Goal: Answer question/provide support

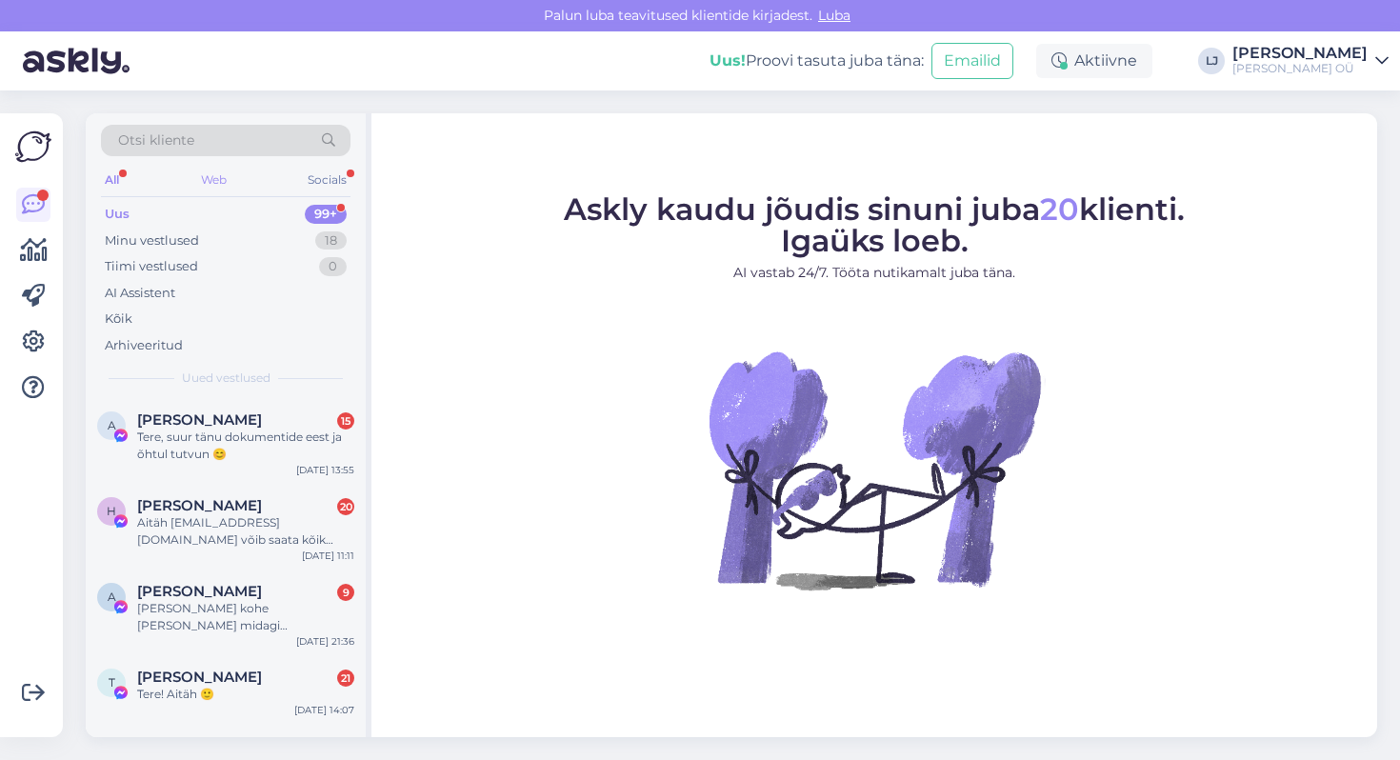
click at [210, 181] on div "Web" at bounding box center [213, 180] width 33 height 25
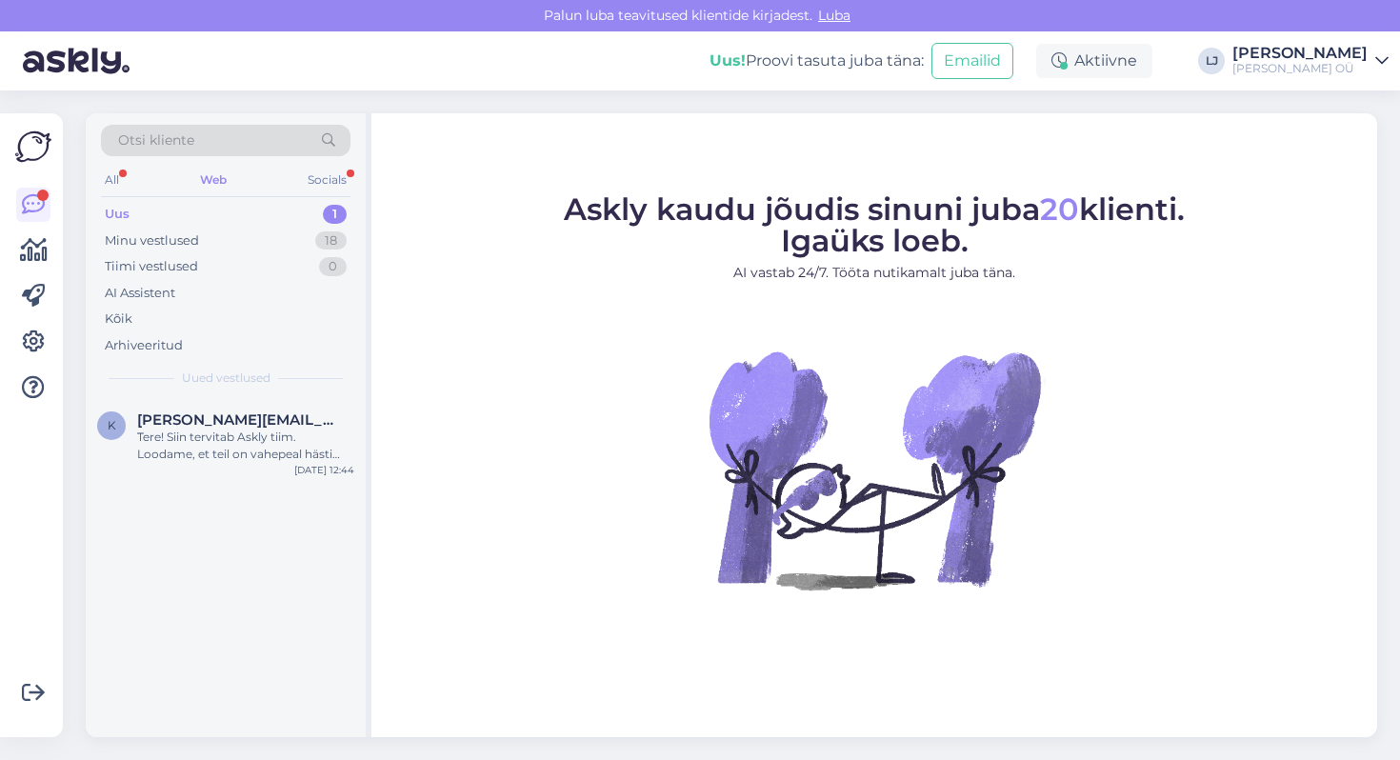
click at [229, 220] on div "Uus 1" at bounding box center [225, 214] width 249 height 27
click at [231, 216] on div "Uus 1" at bounding box center [225, 214] width 249 height 27
click at [305, 195] on div "All Web Socials" at bounding box center [225, 183] width 249 height 30
click at [315, 187] on div "Socials" at bounding box center [327, 180] width 47 height 25
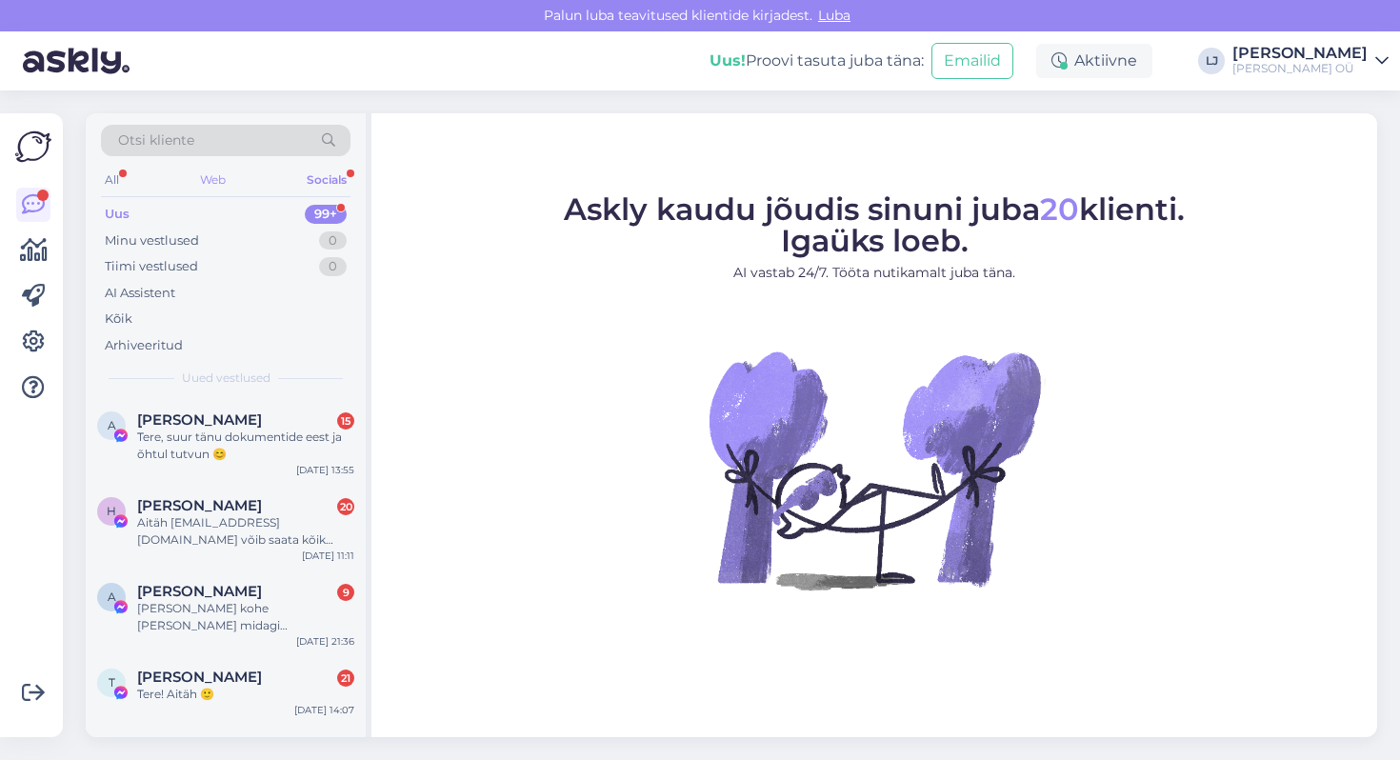
click at [197, 181] on div "Web" at bounding box center [212, 180] width 33 height 25
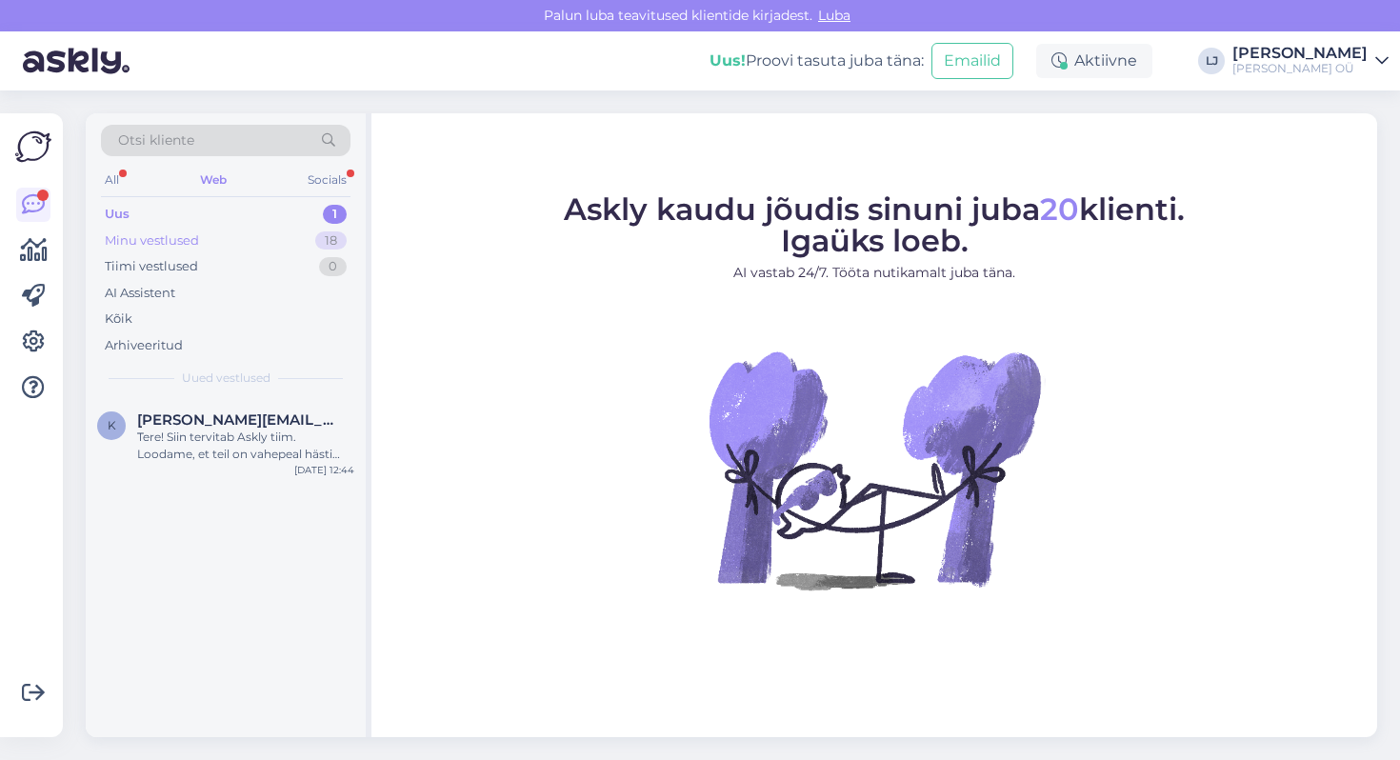
click at [184, 238] on div "Minu vestlused" at bounding box center [152, 240] width 94 height 19
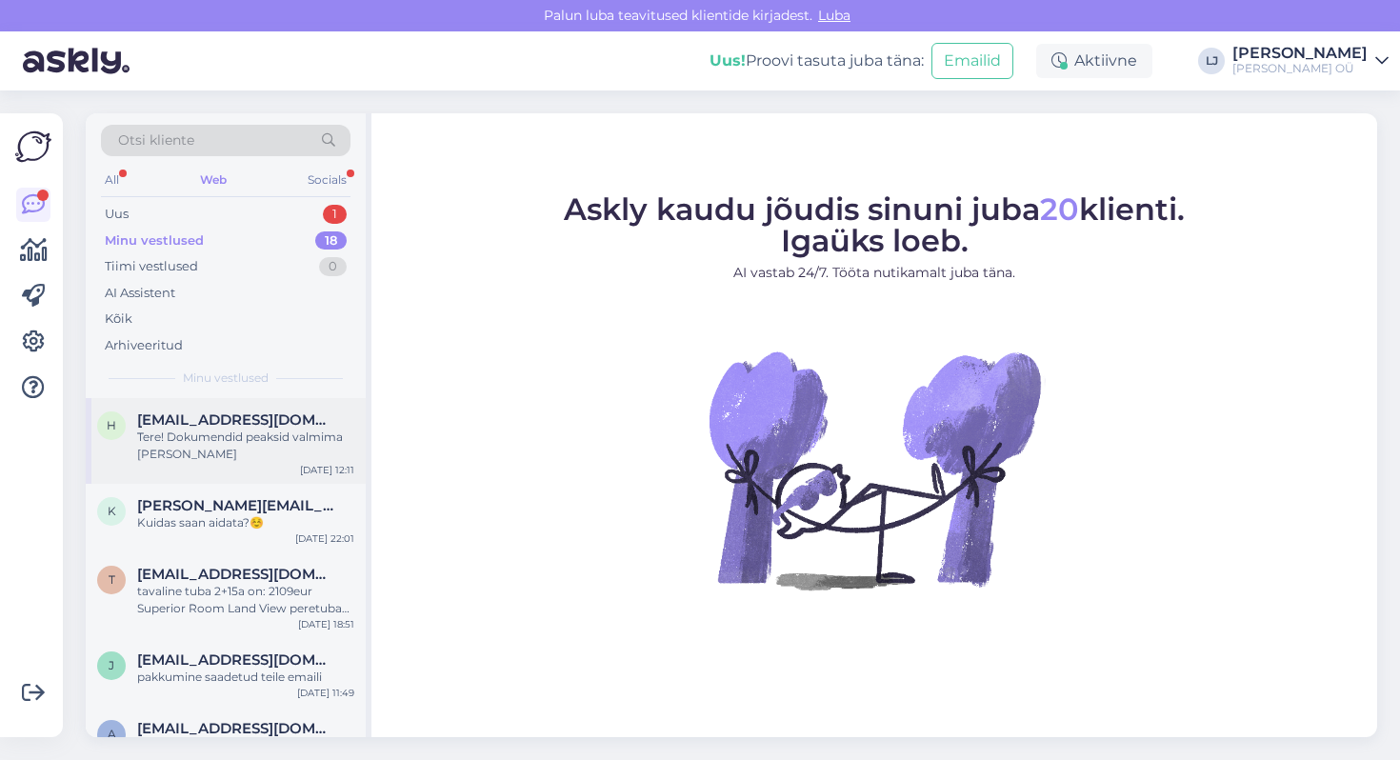
click at [195, 457] on div "Tere! Dokumendid peaksid valmima [PERSON_NAME]" at bounding box center [245, 445] width 217 height 34
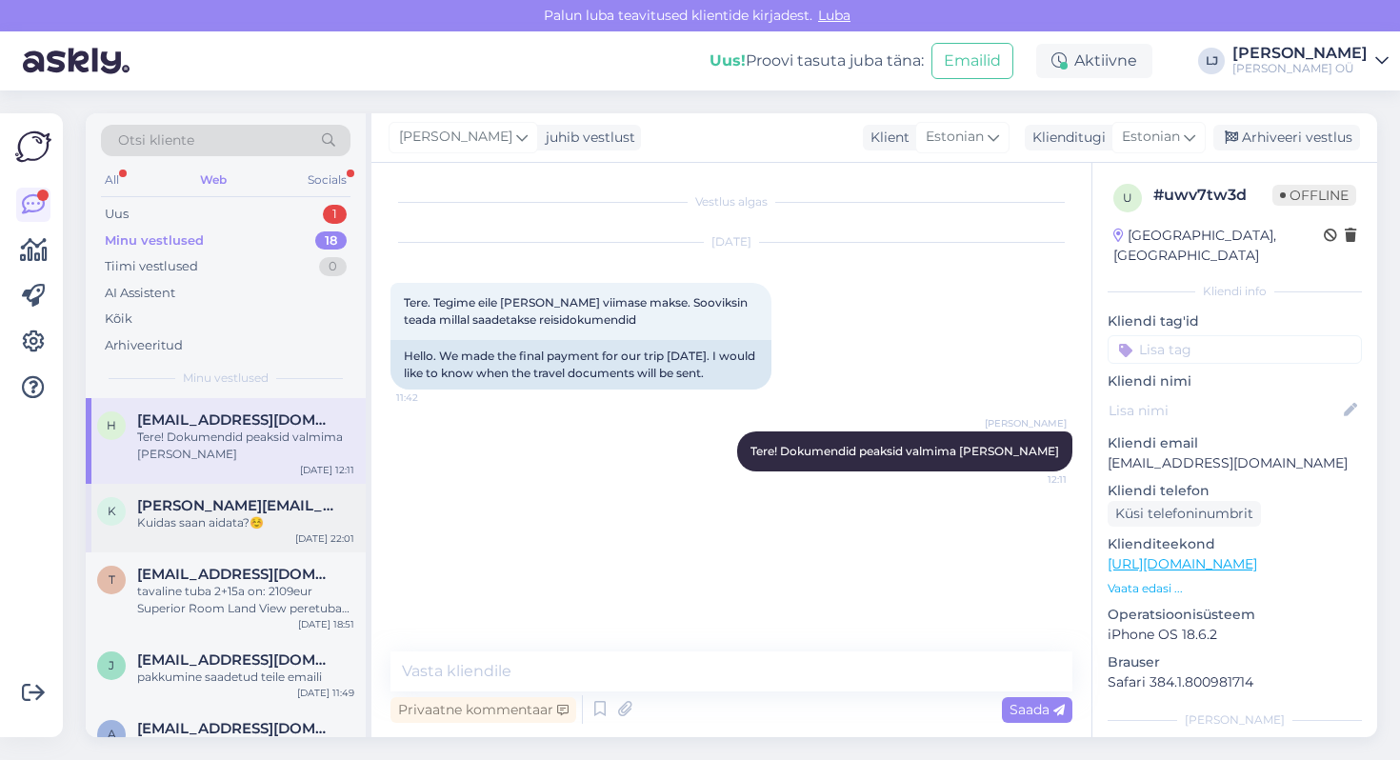
click at [207, 527] on div "Kuidas saan aidata?☺️" at bounding box center [245, 522] width 217 height 17
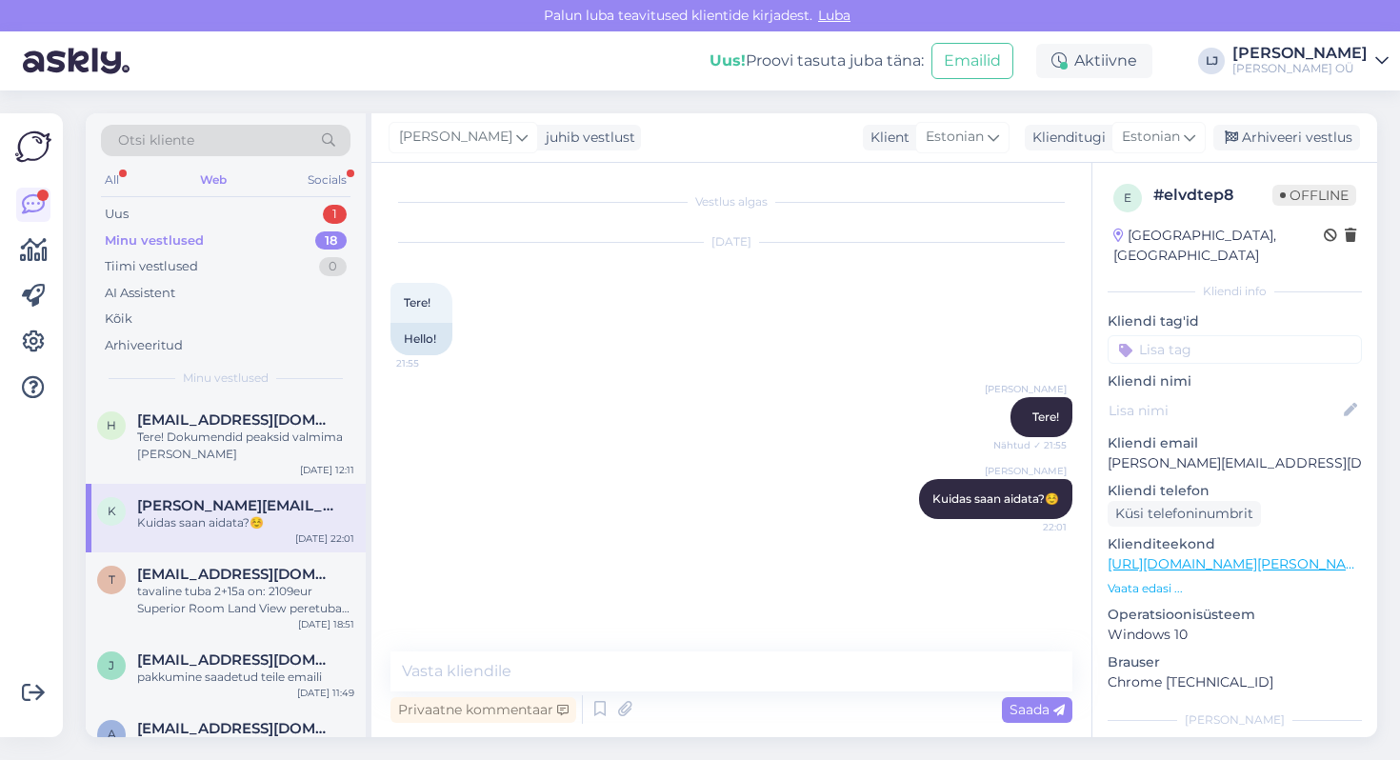
click at [1165, 580] on p "Vaata edasi ..." at bounding box center [1234, 588] width 254 height 17
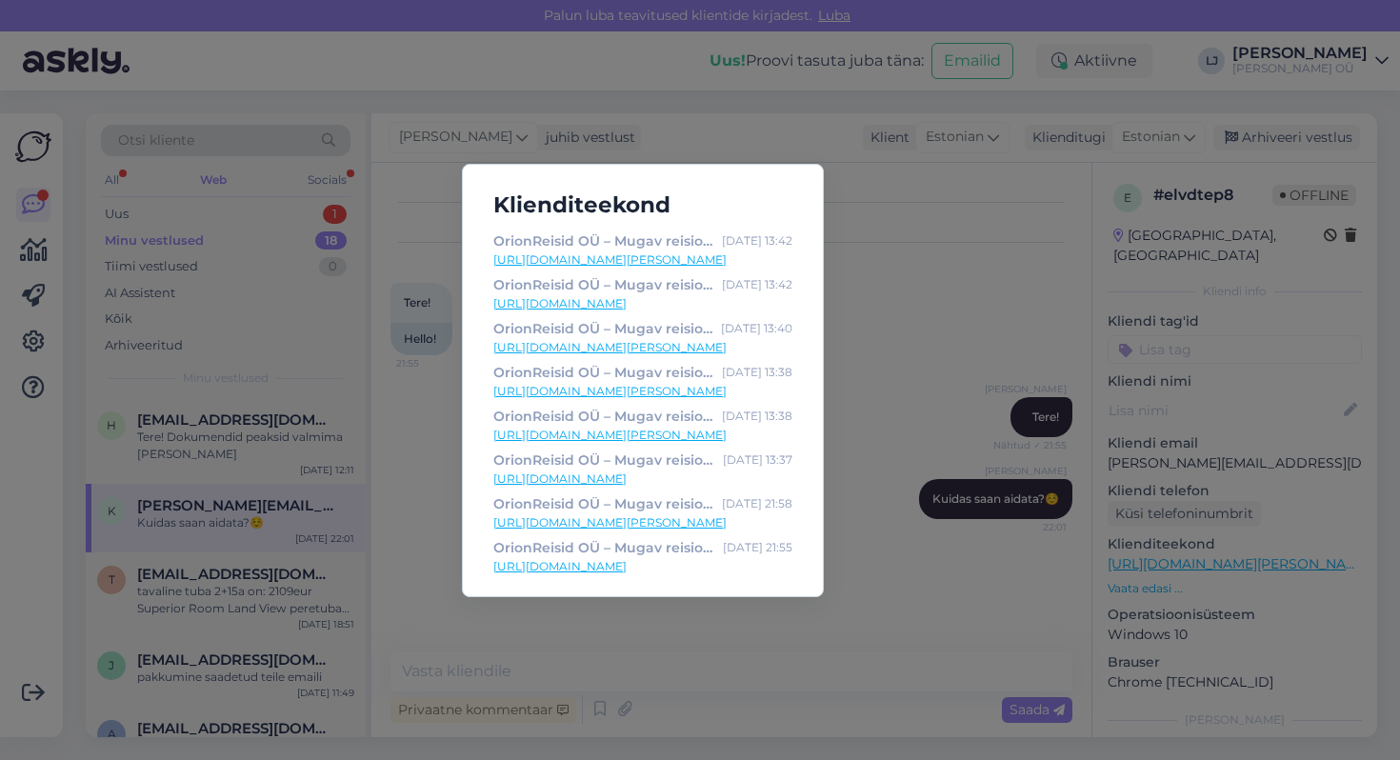
click at [696, 261] on link "[URL][DOMAIN_NAME][PERSON_NAME]" at bounding box center [642, 259] width 299 height 17
click at [607, 346] on link "[URL][DOMAIN_NAME][PERSON_NAME]" at bounding box center [642, 347] width 299 height 17
click at [627, 392] on link "[URL][DOMAIN_NAME][PERSON_NAME]" at bounding box center [642, 391] width 299 height 17
click at [667, 433] on link "[URL][DOMAIN_NAME][PERSON_NAME]" at bounding box center [642, 435] width 299 height 17
click at [569, 521] on link "[URL][DOMAIN_NAME][PERSON_NAME]" at bounding box center [642, 522] width 299 height 17
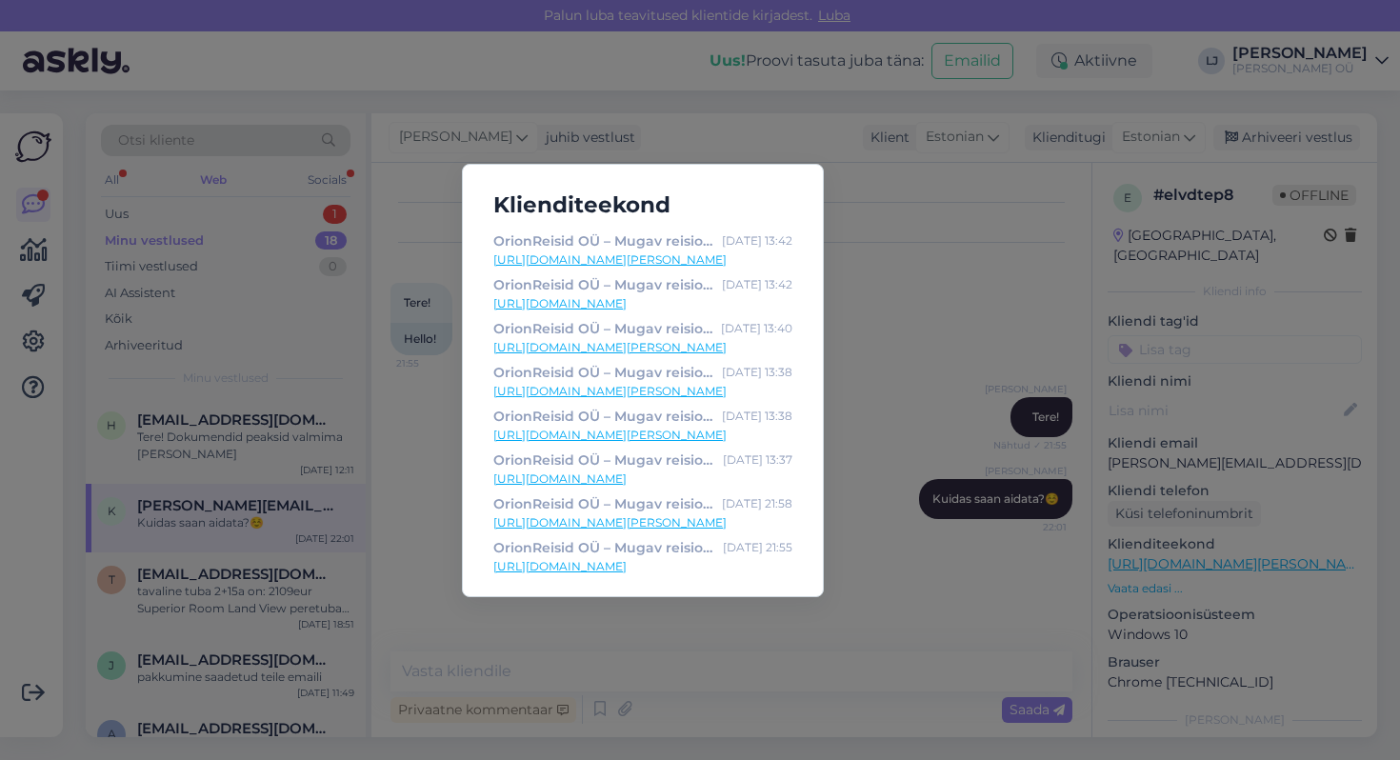
click at [888, 409] on div "Klienditeekond OrionReisid OÜ – Mugav reisiotsing – broneeri ise! [DATE] 13:42 …" at bounding box center [700, 380] width 1400 height 760
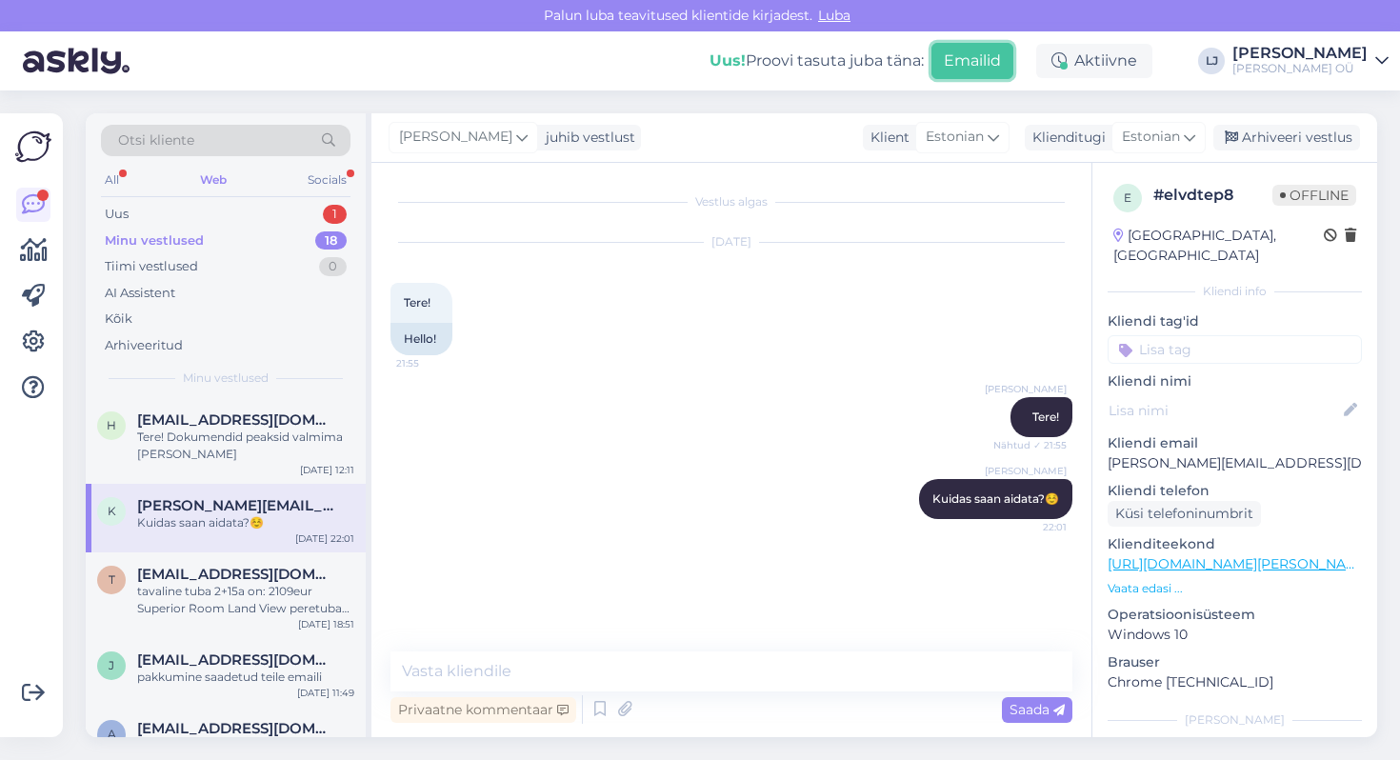
click at [970, 68] on button "Emailid" at bounding box center [972, 61] width 82 height 36
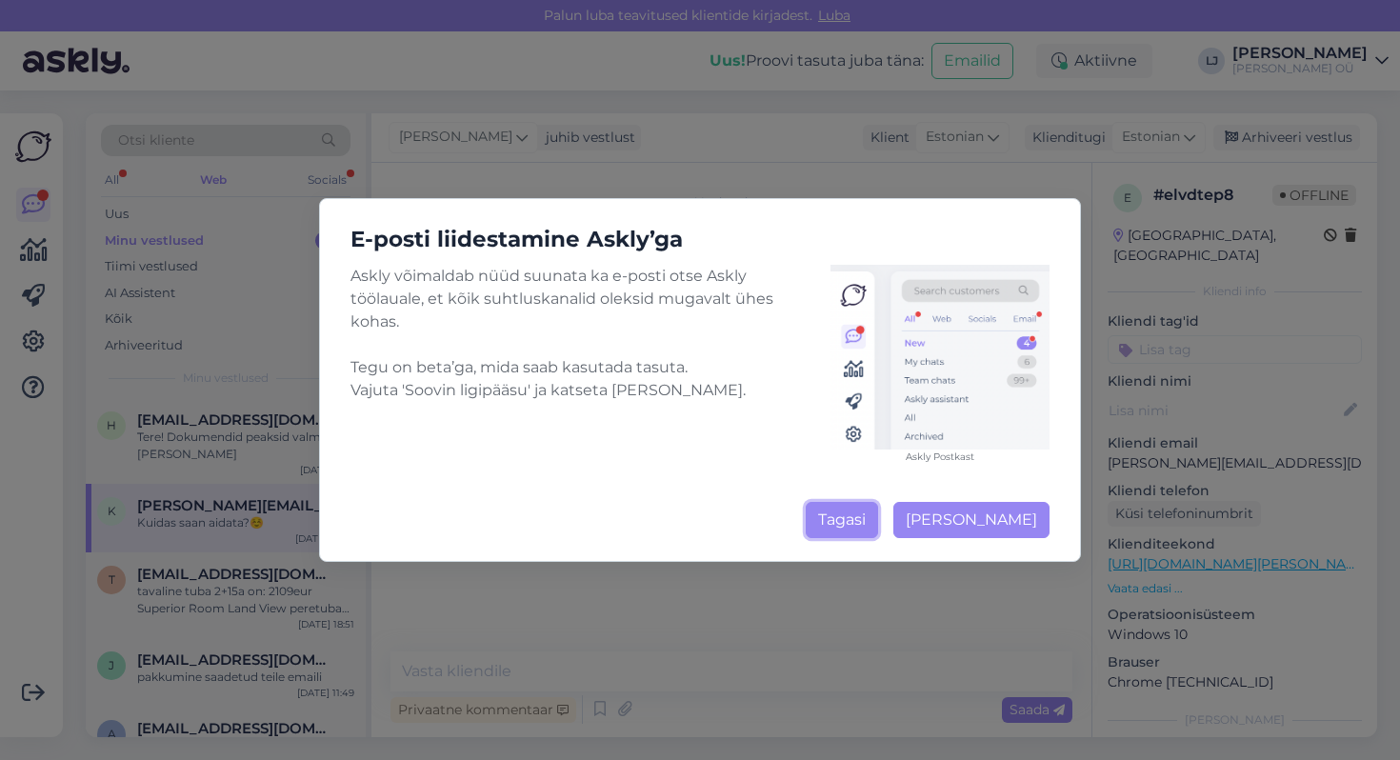
click at [863, 521] on button "Tagasi" at bounding box center [842, 520] width 72 height 36
